Goal: Information Seeking & Learning: Learn about a topic

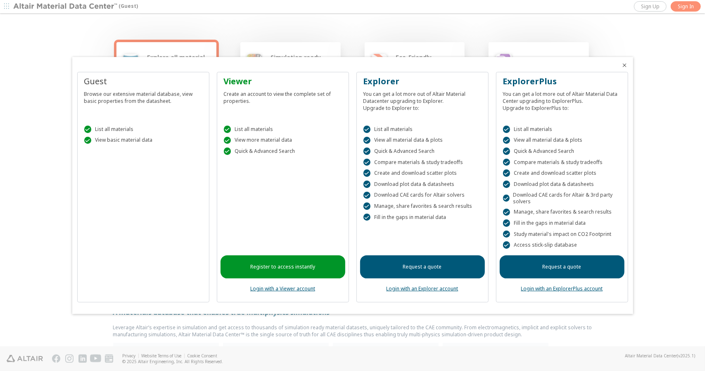
click at [625, 66] on icon "Close" at bounding box center [625, 65] width 7 height 7
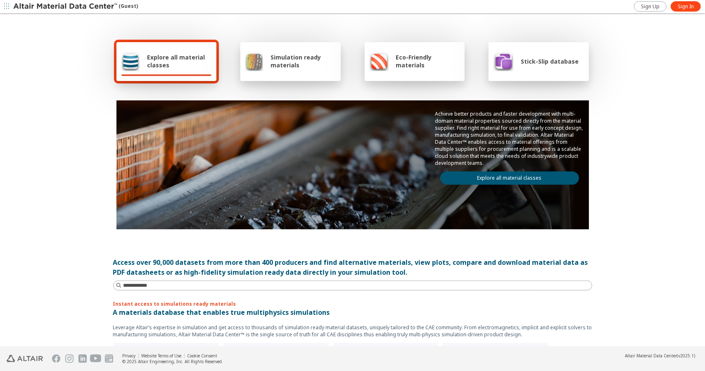
click at [180, 62] on span "Explore all material classes" at bounding box center [179, 61] width 64 height 16
click at [198, 284] on input at bounding box center [354, 285] width 478 height 9
type input "*********"
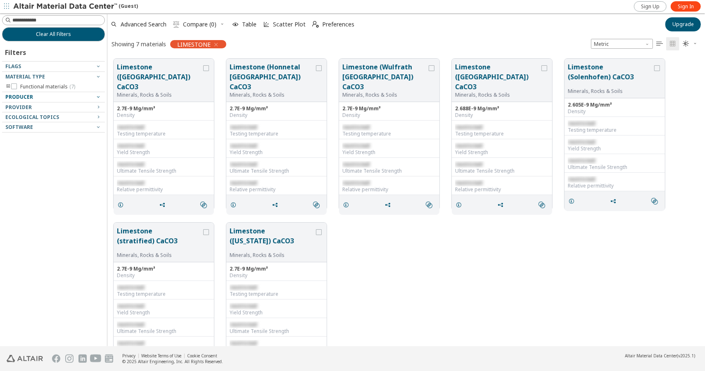
click at [76, 95] on div "Producer" at bounding box center [50, 97] width 90 height 7
click at [97, 95] on icon "button" at bounding box center [98, 96] width 7 height 7
click at [96, 106] on icon "button" at bounding box center [98, 107] width 7 height 7
click at [98, 126] on icon "button" at bounding box center [98, 127] width 7 height 7
click at [95, 137] on icon "button" at bounding box center [98, 137] width 7 height 7
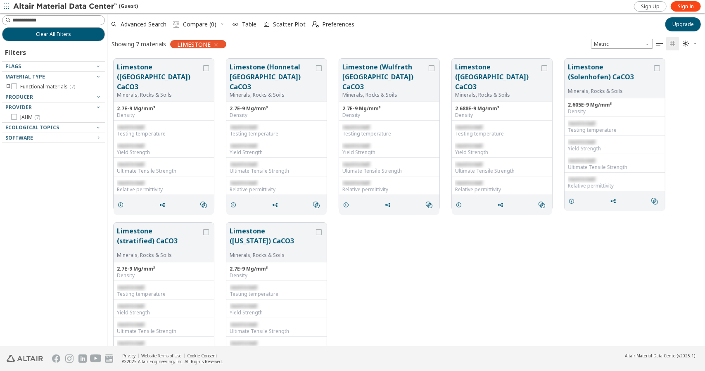
click at [10, 85] on icon "toogle group" at bounding box center [8, 86] width 6 height 7
click at [49, 93] on span "Minerals, Rocks & Soils ( 7 )" at bounding box center [64, 95] width 62 height 7
click at [165, 83] on button "Limestone ([GEOGRAPHIC_DATA]) CaCO3" at bounding box center [159, 77] width 85 height 30
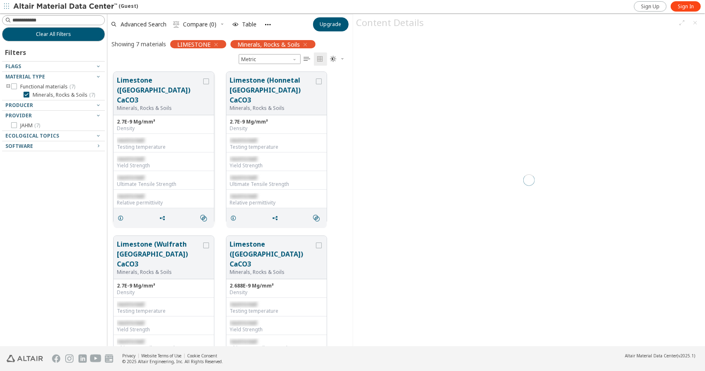
scroll to position [7, 7]
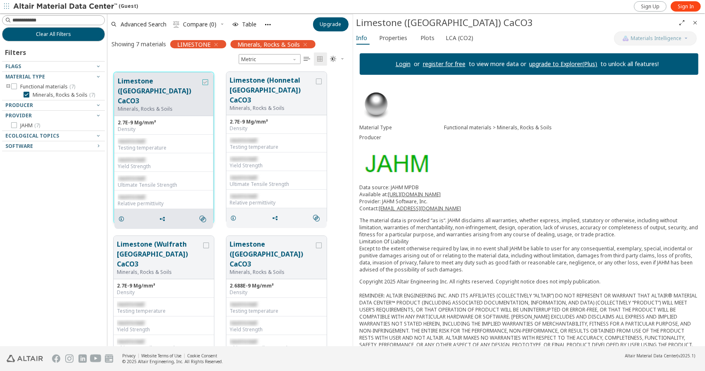
click at [204, 81] on icon "grid" at bounding box center [205, 82] width 6 height 6
click at [397, 35] on span "Properties" at bounding box center [394, 37] width 28 height 13
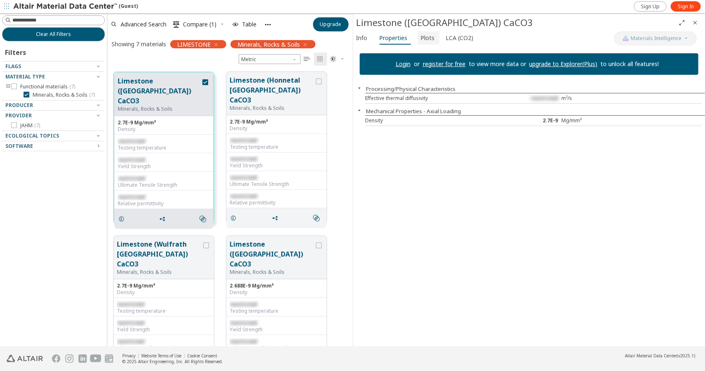
click at [426, 36] on span "Plots" at bounding box center [428, 37] width 14 height 13
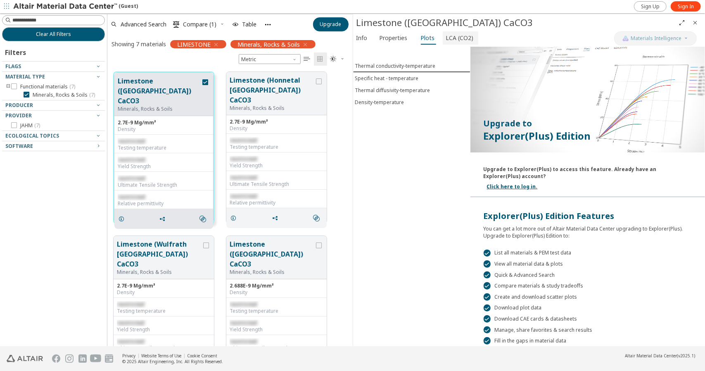
click at [454, 36] on span "LCA (CO2)" at bounding box center [460, 37] width 28 height 13
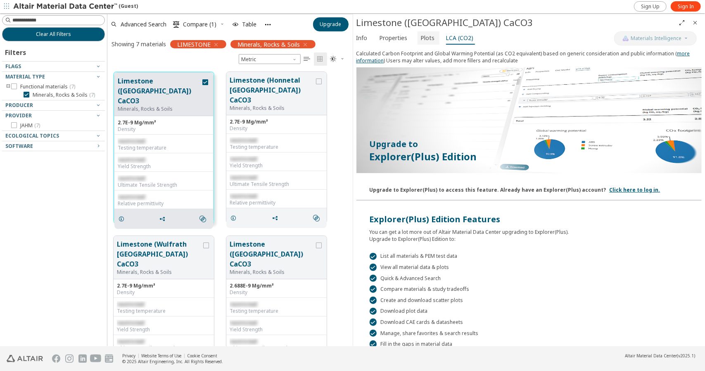
click at [421, 39] on span "Plots" at bounding box center [428, 37] width 14 height 13
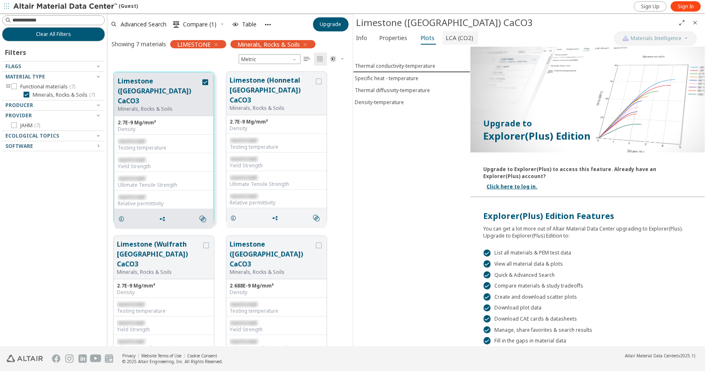
click at [453, 37] on span "LCA (CO2)" at bounding box center [460, 37] width 28 height 13
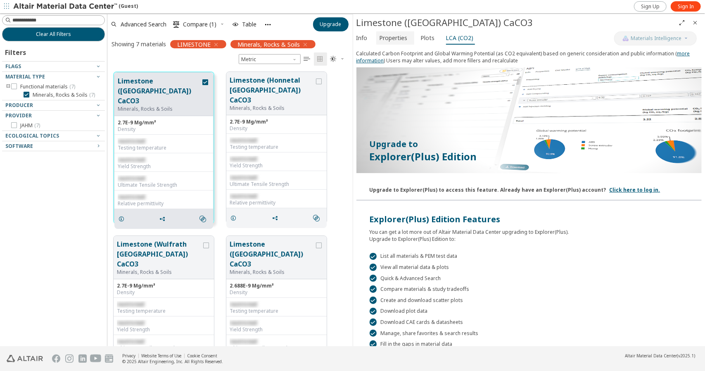
click at [392, 40] on span "Properties" at bounding box center [394, 37] width 28 height 13
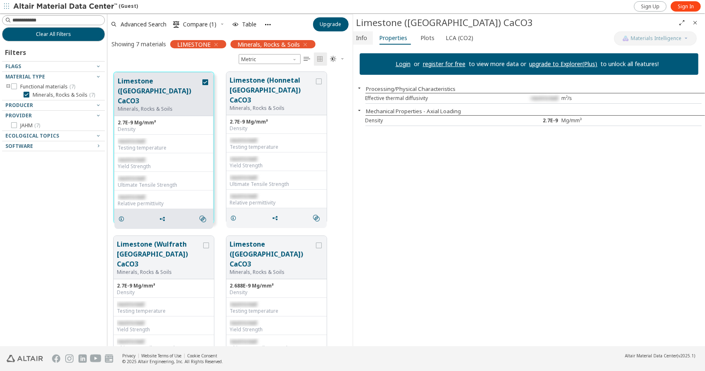
click at [370, 38] on button "Info" at bounding box center [363, 37] width 20 height 13
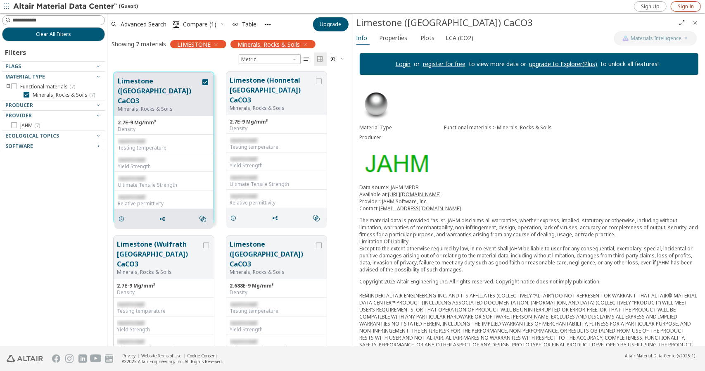
click at [686, 9] on span "Sign In" at bounding box center [686, 6] width 16 height 7
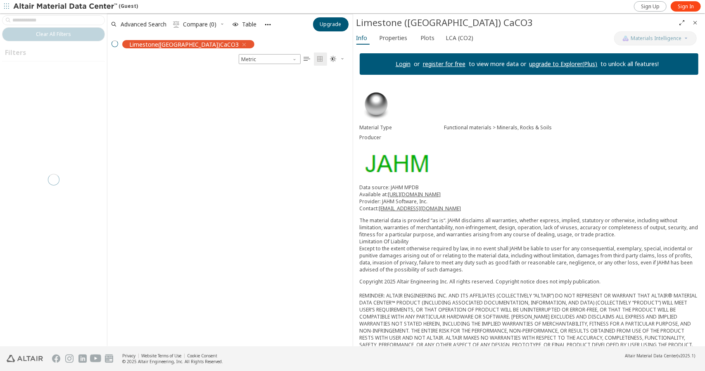
scroll to position [274, 239]
click at [441, 62] on link "register for free" at bounding box center [444, 64] width 43 height 8
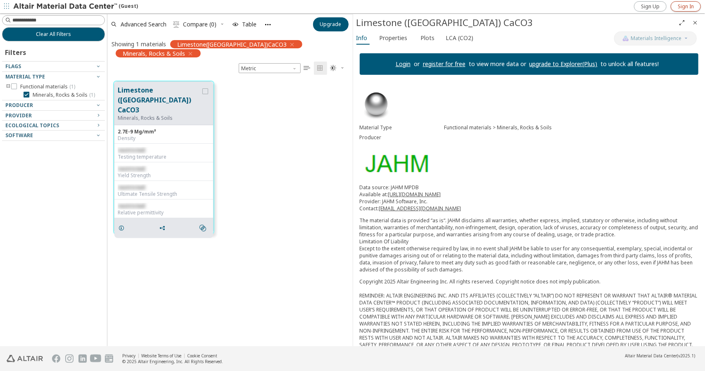
click at [690, 5] on span "Sign In" at bounding box center [686, 6] width 16 height 7
